Goal: Information Seeking & Learning: Learn about a topic

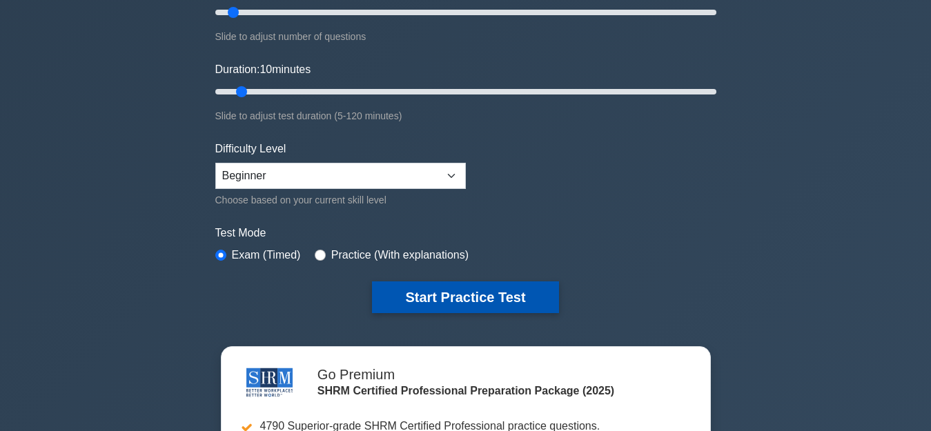
click at [421, 310] on button "Start Practice Test" at bounding box center [465, 297] width 186 height 32
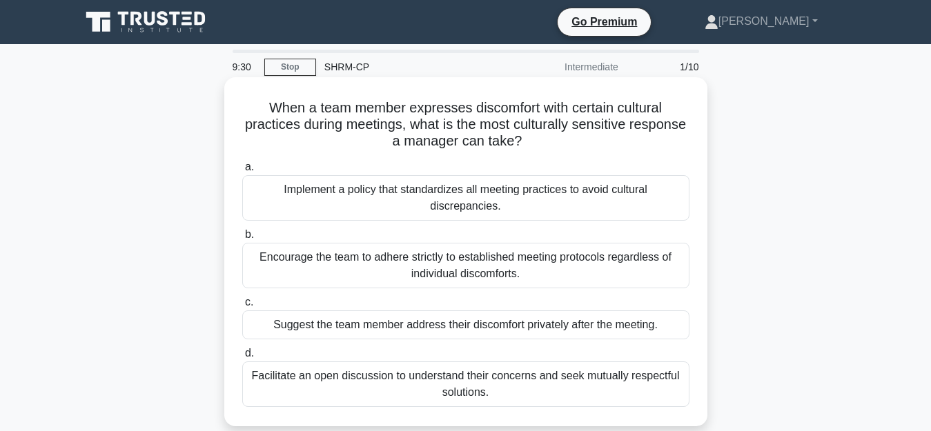
click at [538, 377] on div "Facilitate an open discussion to understand their concerns and seek mutually re…" at bounding box center [465, 384] width 447 height 46
click at [242, 358] on input "d. Facilitate an open discussion to understand their concerns and seek mutually…" at bounding box center [242, 353] width 0 height 9
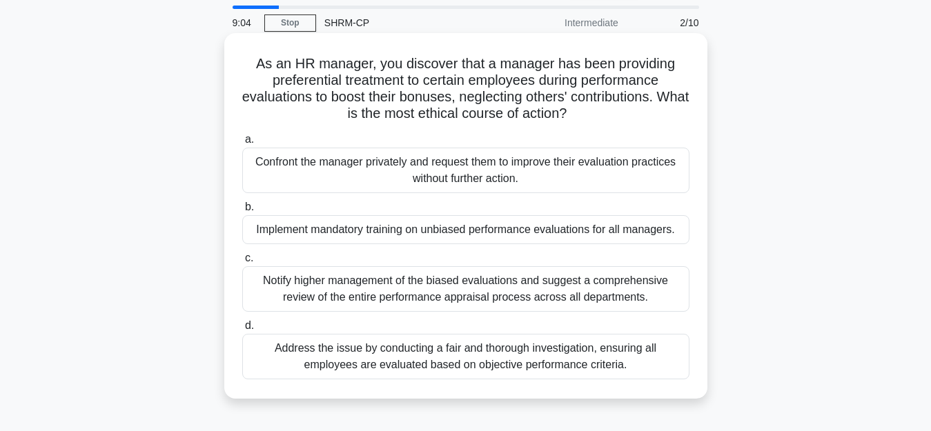
scroll to position [69, 0]
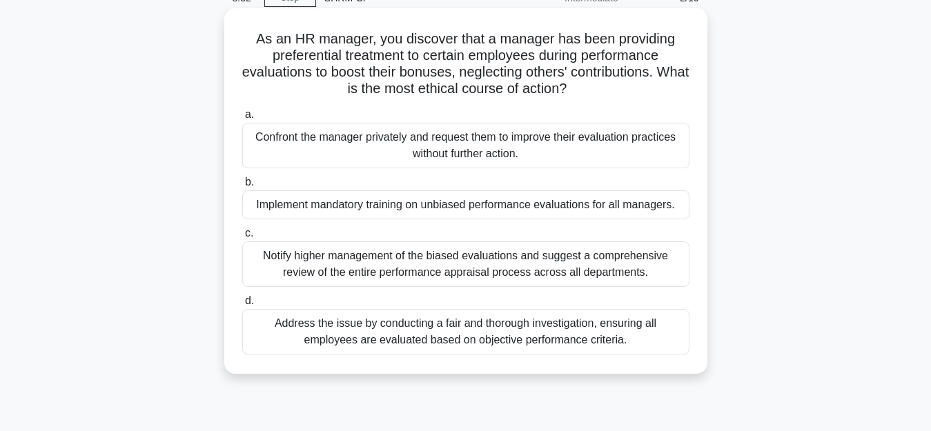
click at [569, 344] on div "Address the issue by conducting a fair and thorough investigation, ensuring all…" at bounding box center [465, 332] width 447 height 46
click at [242, 306] on input "d. Address the issue by conducting a fair and thorough investigation, ensuring …" at bounding box center [242, 301] width 0 height 9
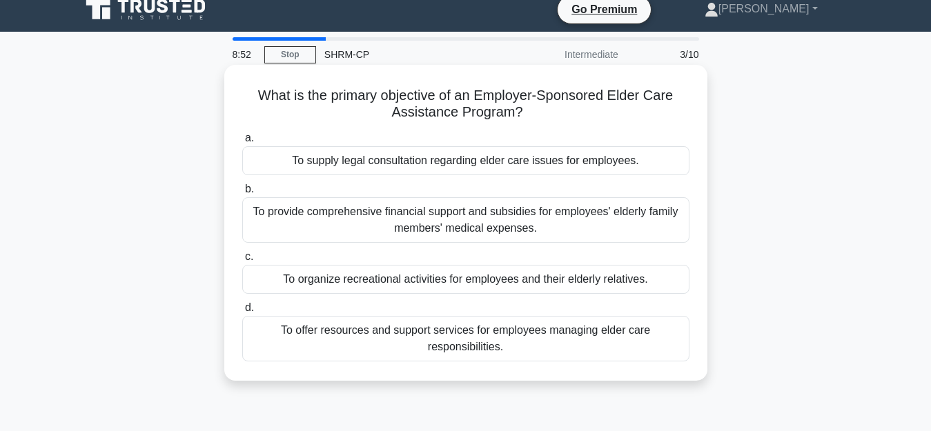
scroll to position [0, 0]
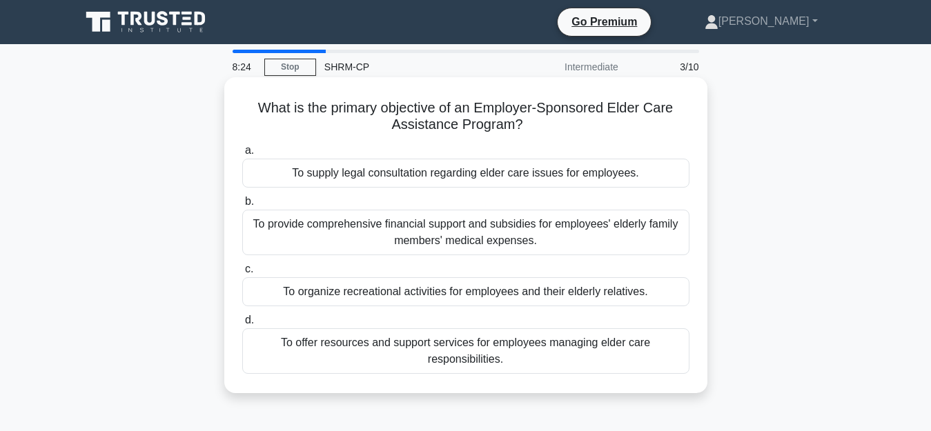
click at [521, 352] on div "To offer resources and support services for employees managing elder care respo…" at bounding box center [465, 351] width 447 height 46
click at [242, 325] on input "d. To offer resources and support services for employees managing elder care re…" at bounding box center [242, 320] width 0 height 9
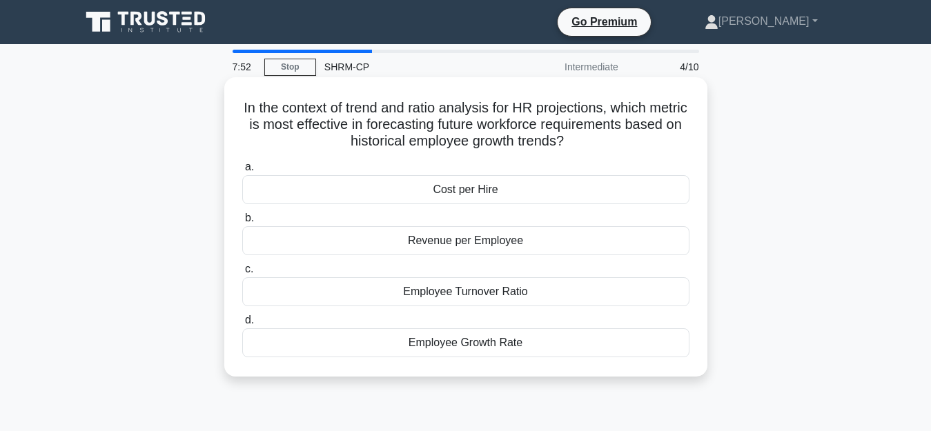
click at [476, 241] on div "Revenue per Employee" at bounding box center [465, 240] width 447 height 29
click at [242, 223] on input "b. Revenue per Employee" at bounding box center [242, 218] width 0 height 9
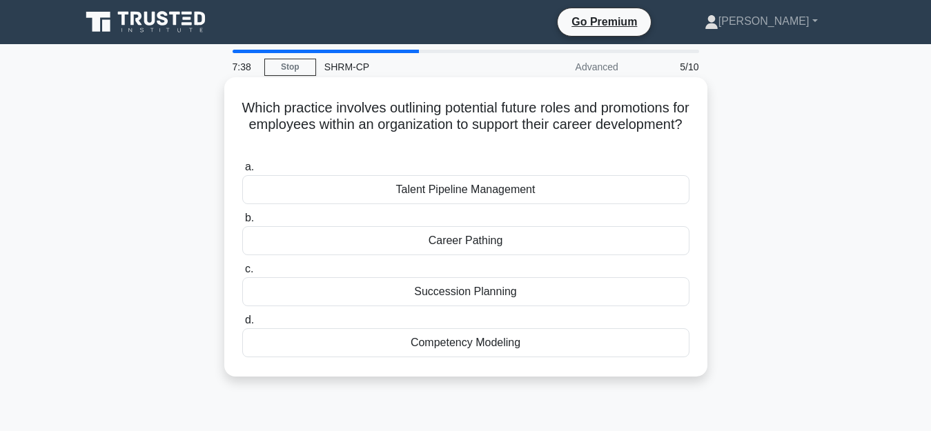
click at [479, 300] on div "Succession Planning" at bounding box center [465, 291] width 447 height 29
click at [242, 274] on input "c. Succession Planning" at bounding box center [242, 269] width 0 height 9
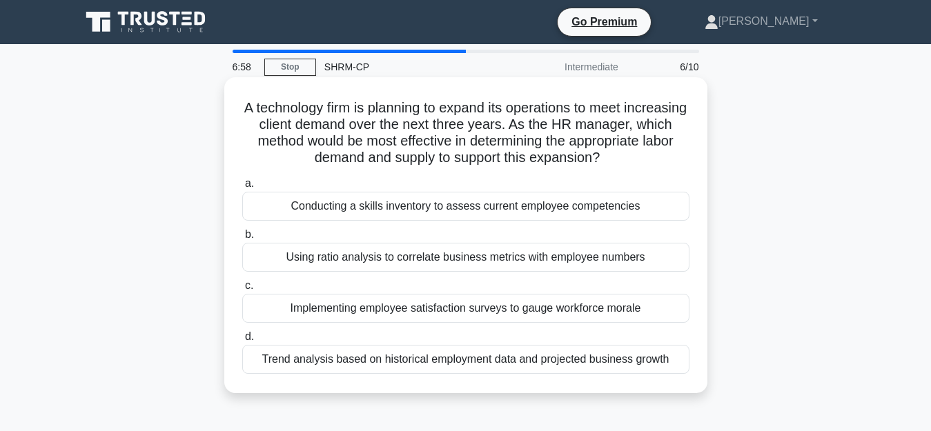
click at [478, 259] on div "Using ratio analysis to correlate business metrics with employee numbers" at bounding box center [465, 257] width 447 height 29
click at [242, 239] on input "b. Using ratio analysis to correlate business metrics with employee numbers" at bounding box center [242, 234] width 0 height 9
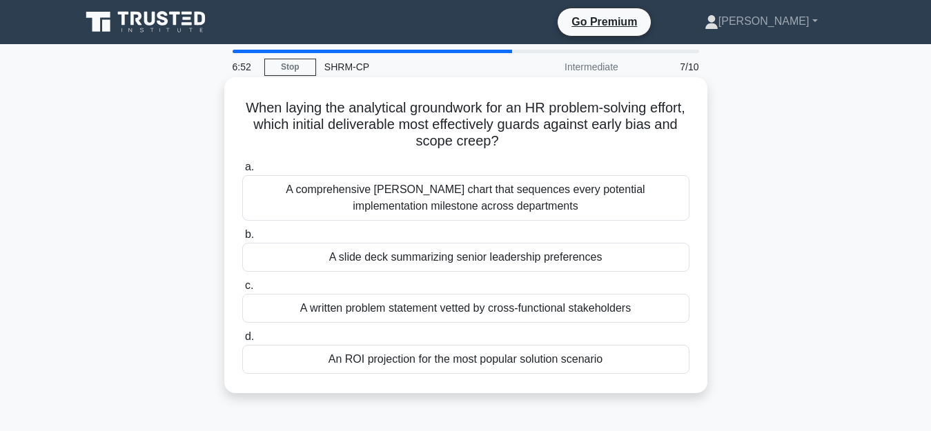
click at [504, 198] on div "A comprehensive Gantt chart that sequences every potential implementation miles…" at bounding box center [465, 198] width 447 height 46
click at [242, 172] on input "a. A comprehensive Gantt chart that sequences every potential implementation mi…" at bounding box center [242, 167] width 0 height 9
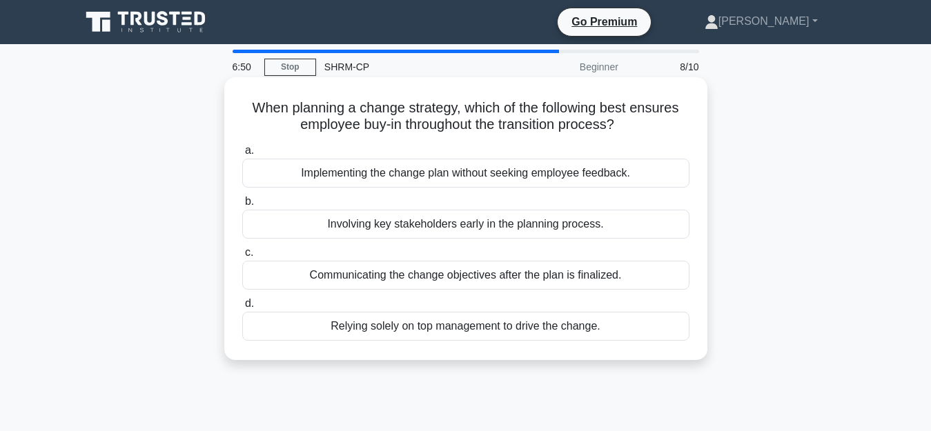
click at [520, 232] on div "Involving key stakeholders early in the planning process." at bounding box center [465, 224] width 447 height 29
click at [454, 231] on div "Involving key stakeholders early in the planning process." at bounding box center [465, 224] width 447 height 29
click at [242, 206] on input "b. Involving key stakeholders early in the planning process." at bounding box center [242, 201] width 0 height 9
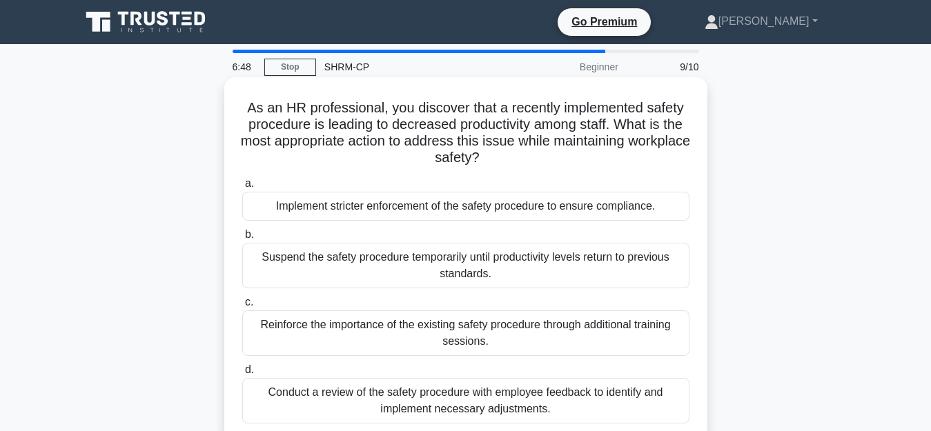
click at [454, 216] on div "Implement stricter enforcement of the safety procedure to ensure compliance." at bounding box center [465, 206] width 447 height 29
click at [242, 188] on input "a. Implement stricter enforcement of the safety procedure to ensure compliance." at bounding box center [242, 183] width 0 height 9
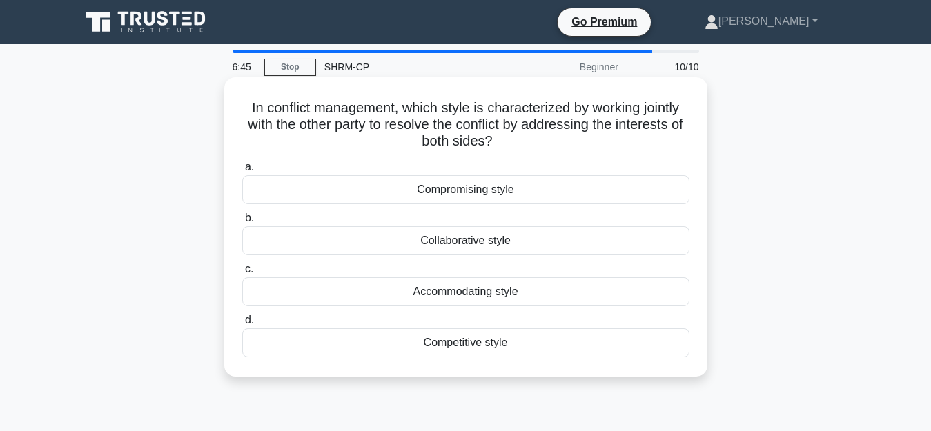
click at [475, 245] on div "Collaborative style" at bounding box center [465, 240] width 447 height 29
click at [242, 223] on input "b. Collaborative style" at bounding box center [242, 218] width 0 height 9
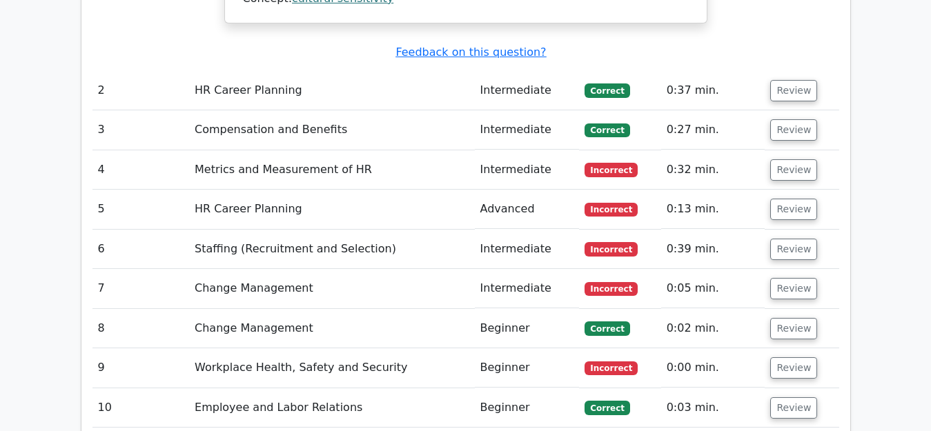
scroll to position [1863, 0]
